Goal: Register for event/course

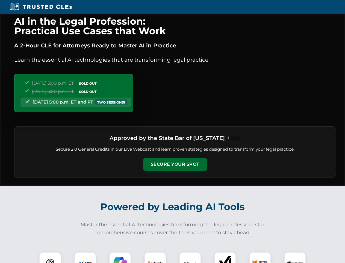
click at [175, 164] on button "Secure Your Spot" at bounding box center [175, 164] width 64 height 13
click at [50, 257] on img at bounding box center [50, 263] width 16 height 16
